Goal: Task Accomplishment & Management: Use online tool/utility

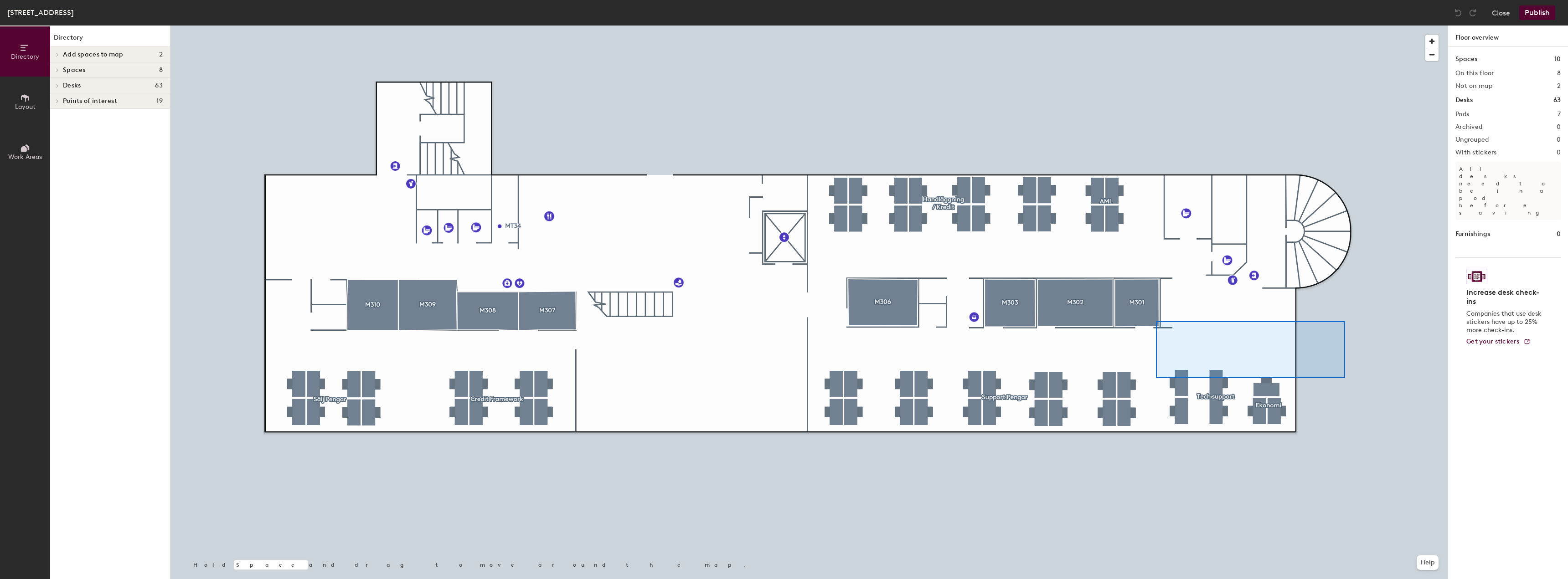
click at [1152, 26] on div at bounding box center [809, 26] width 1277 height 0
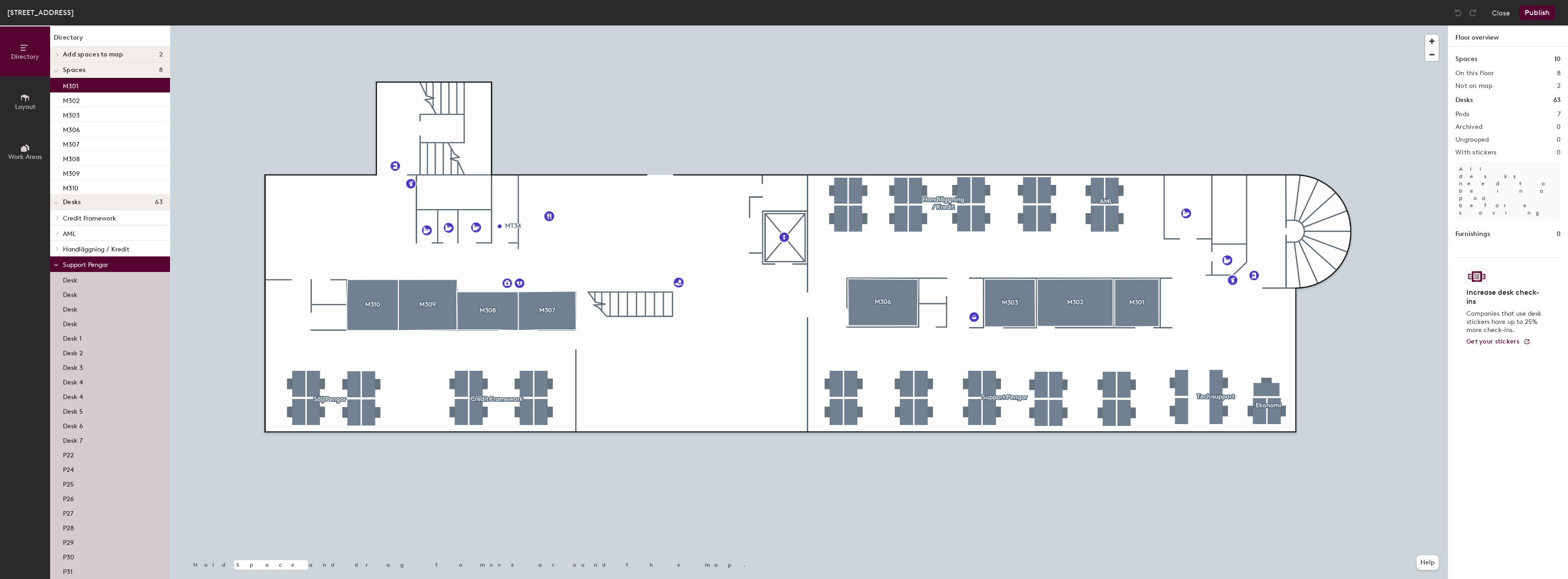
click at [1345, 26] on div at bounding box center [809, 26] width 1277 height 0
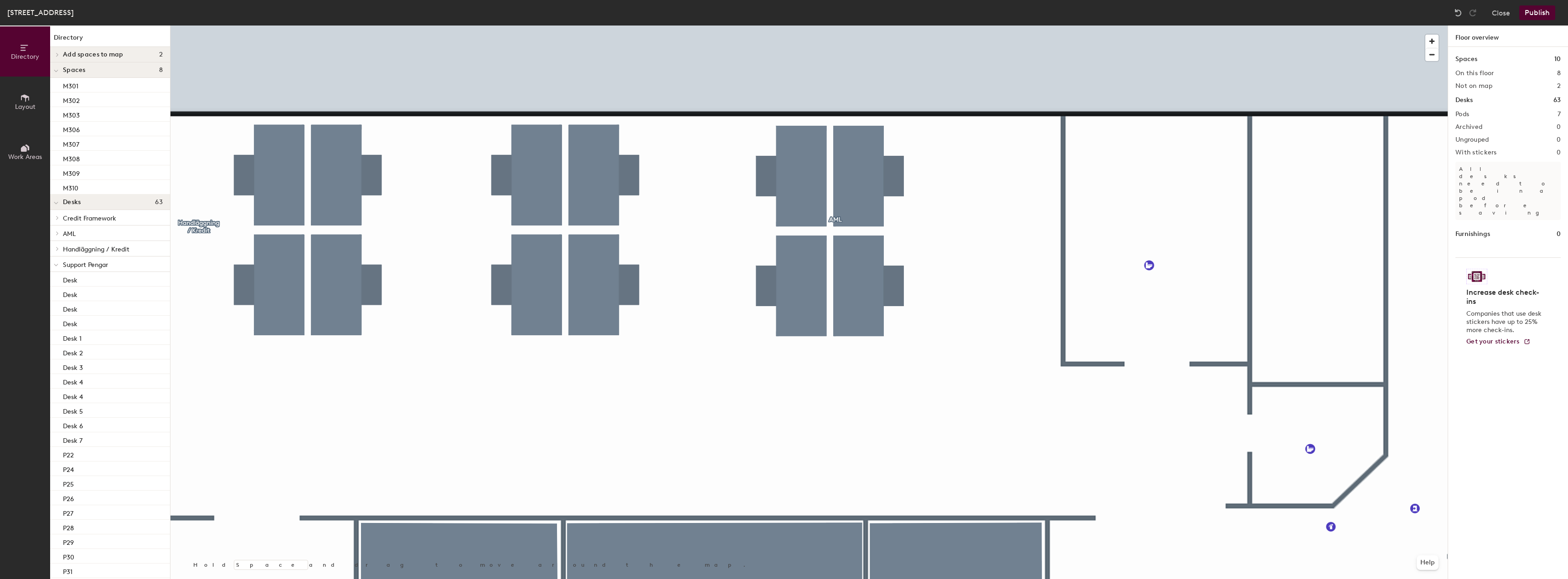
click at [20, 104] on span "Layout" at bounding box center [26, 106] width 21 height 8
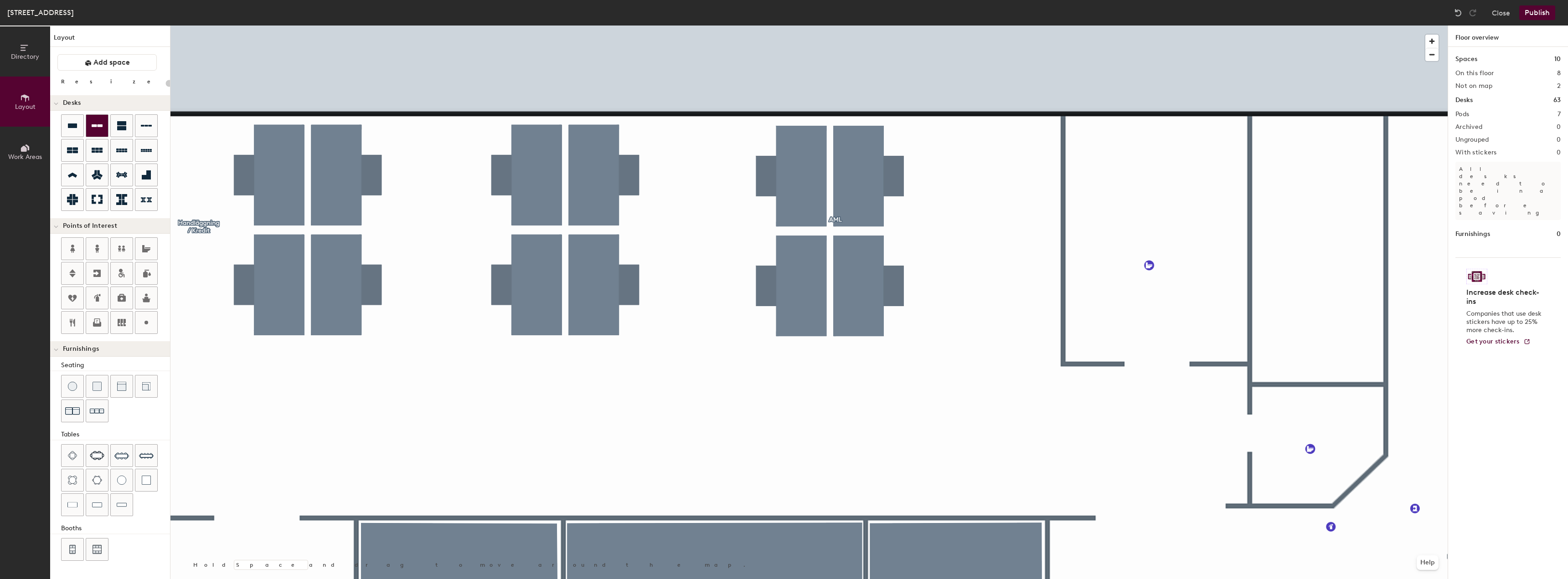
click at [94, 124] on icon at bounding box center [97, 126] width 11 height 11
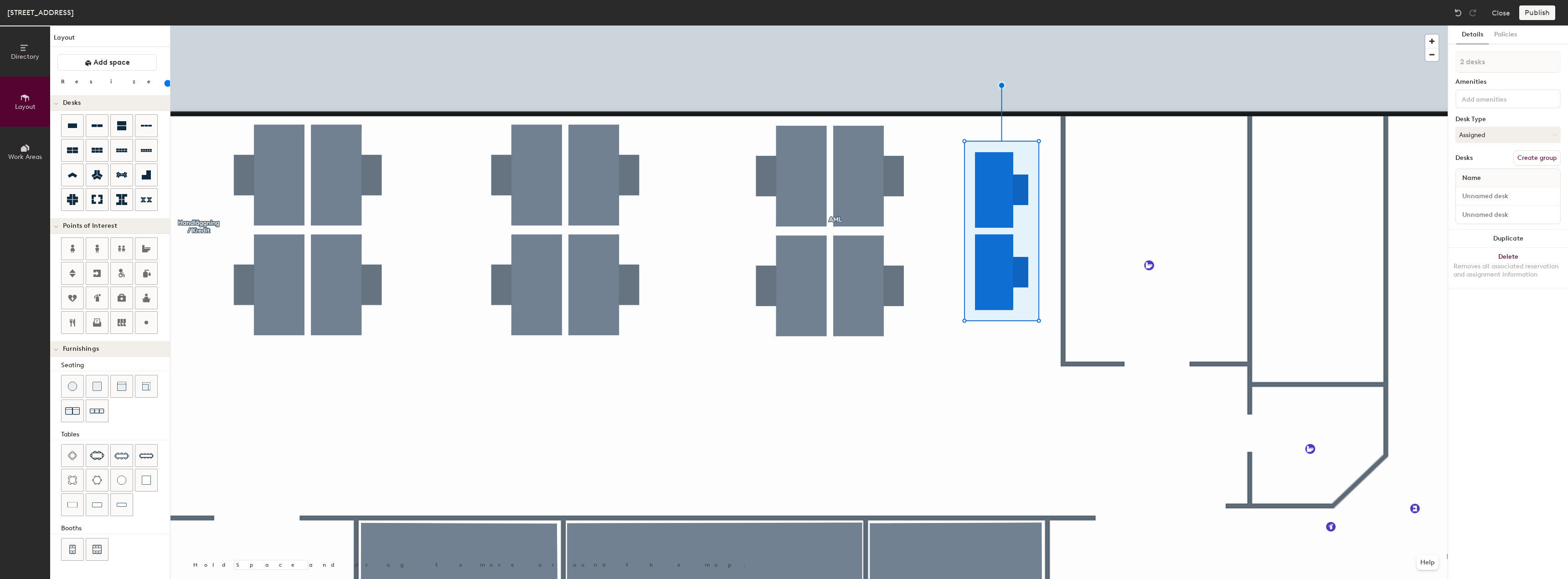
click at [166, 83] on input "range" at bounding box center [166, 83] width 0 height 7
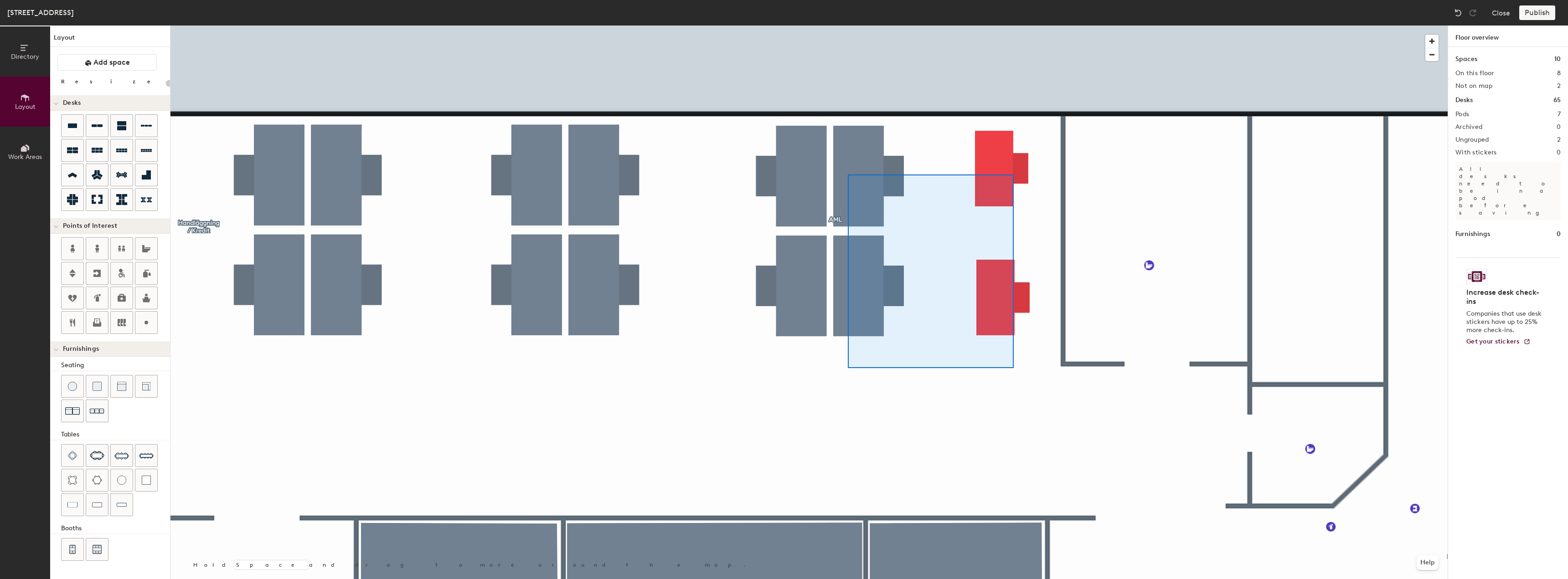
click at [848, 26] on div at bounding box center [809, 26] width 1277 height 0
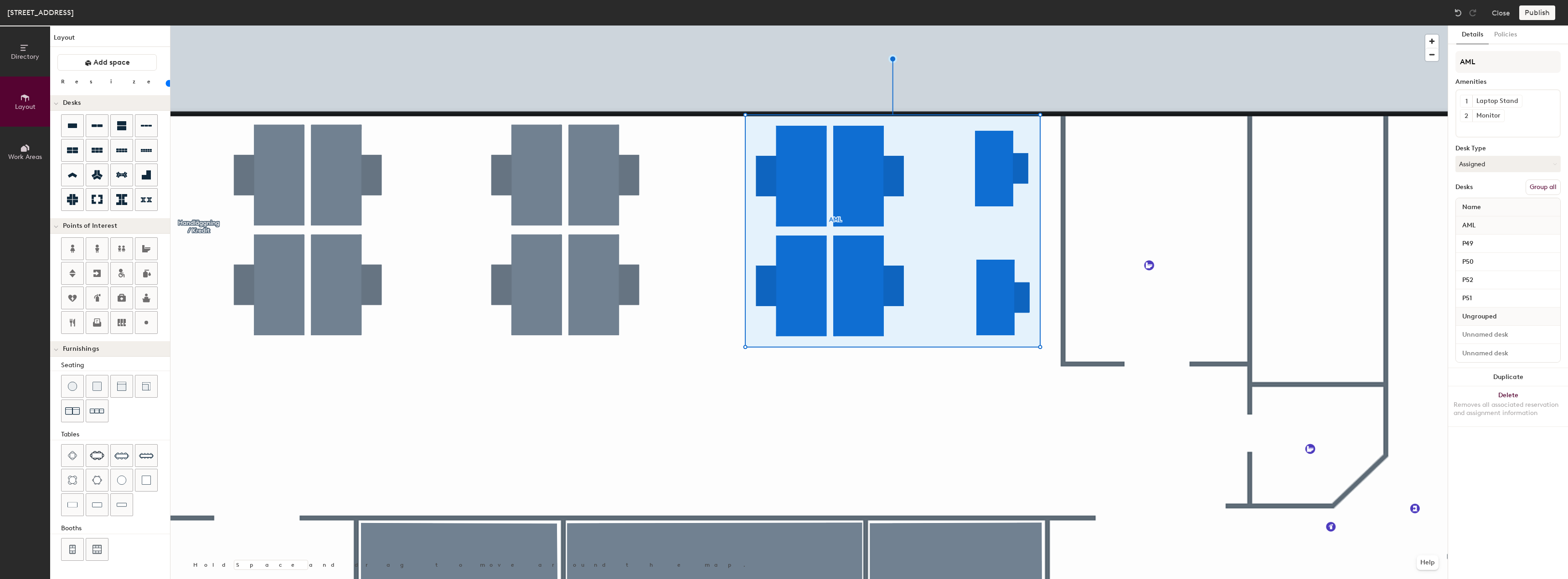
click at [1547, 188] on button "Group all" at bounding box center [1543, 187] width 35 height 15
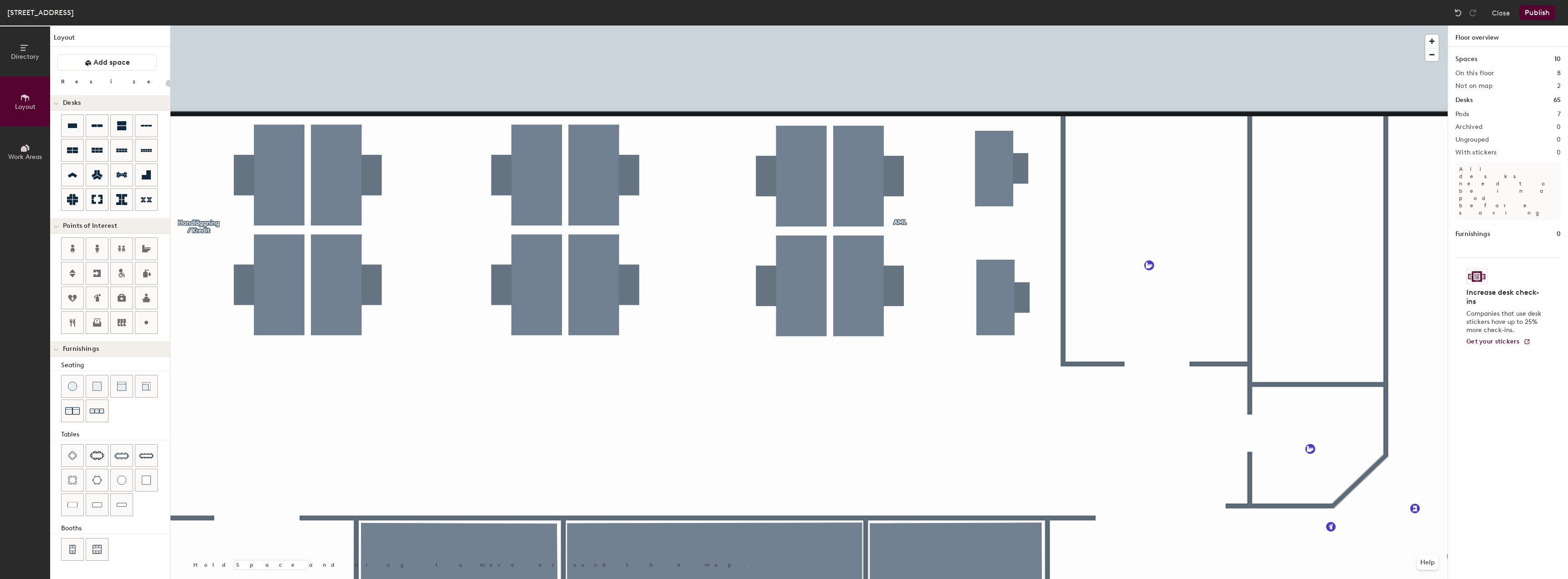
click at [1535, 15] on button "Publish" at bounding box center [1537, 13] width 36 height 15
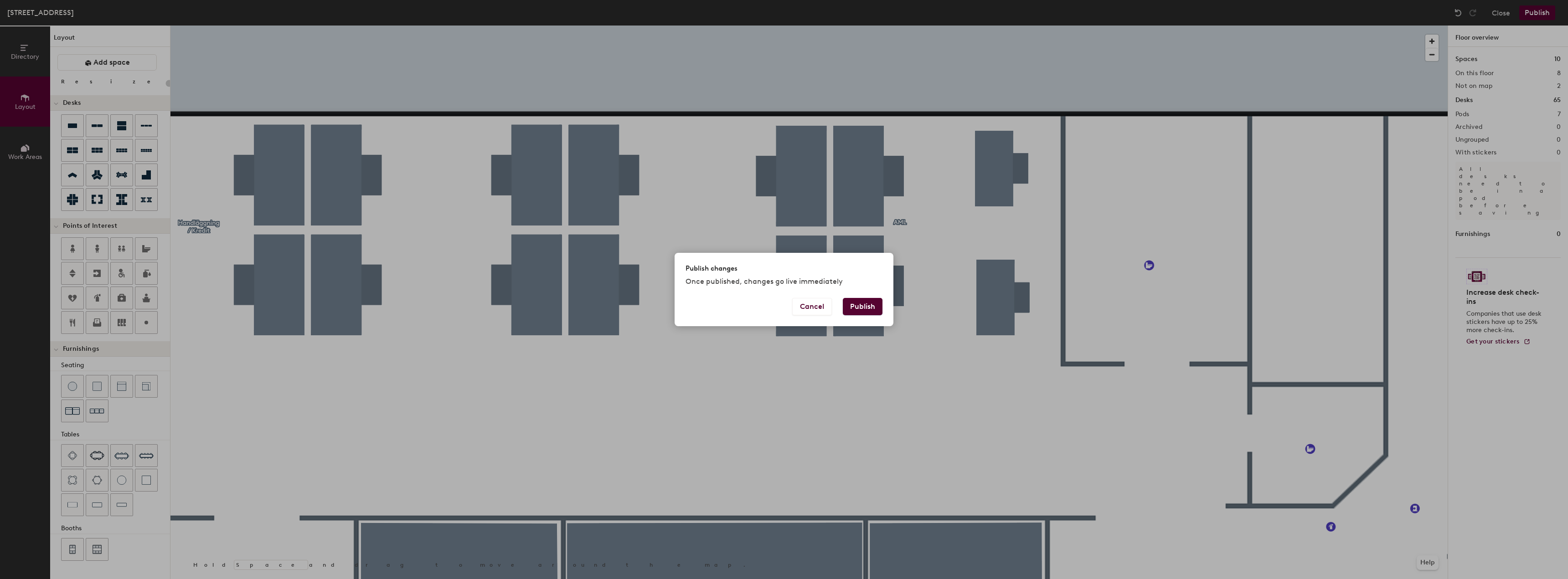
click at [864, 309] on button "Publish" at bounding box center [863, 307] width 40 height 17
type input "20"
